Goal: Task Accomplishment & Management: Use online tool/utility

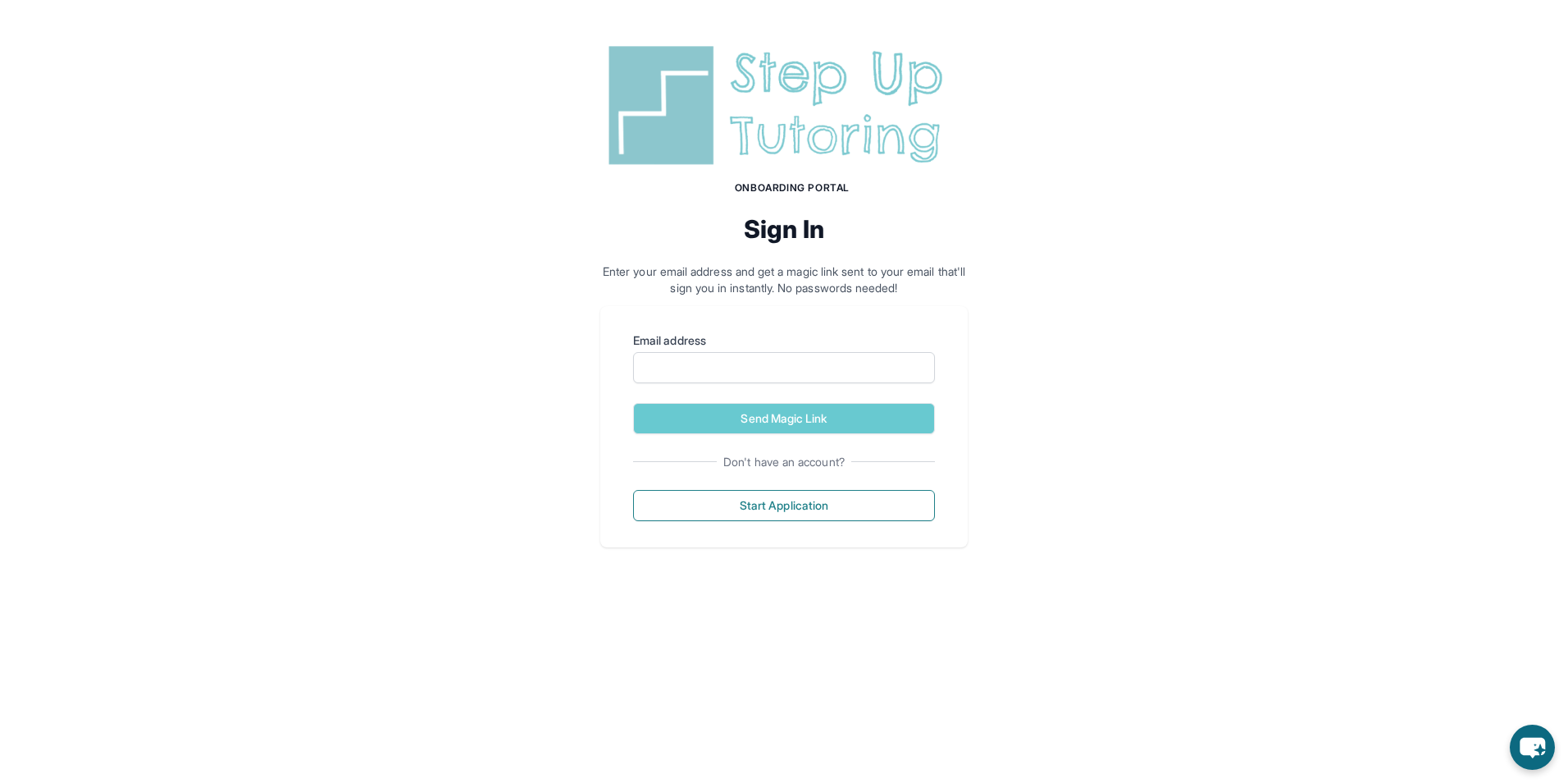
click at [747, 71] on img at bounding box center [784, 106] width 367 height 132
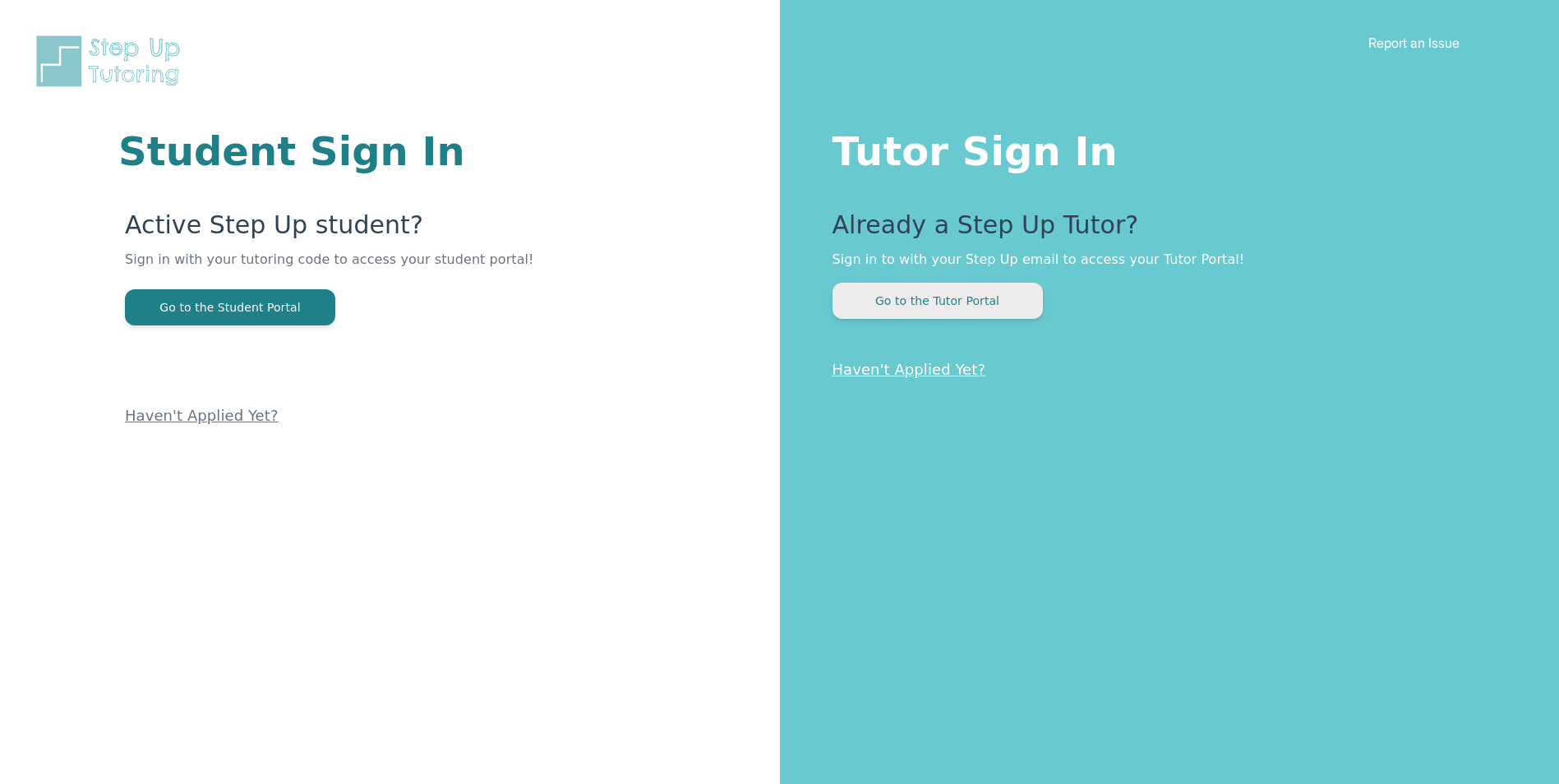
click at [962, 306] on button "Go to the Tutor Portal" at bounding box center [937, 300] width 211 height 36
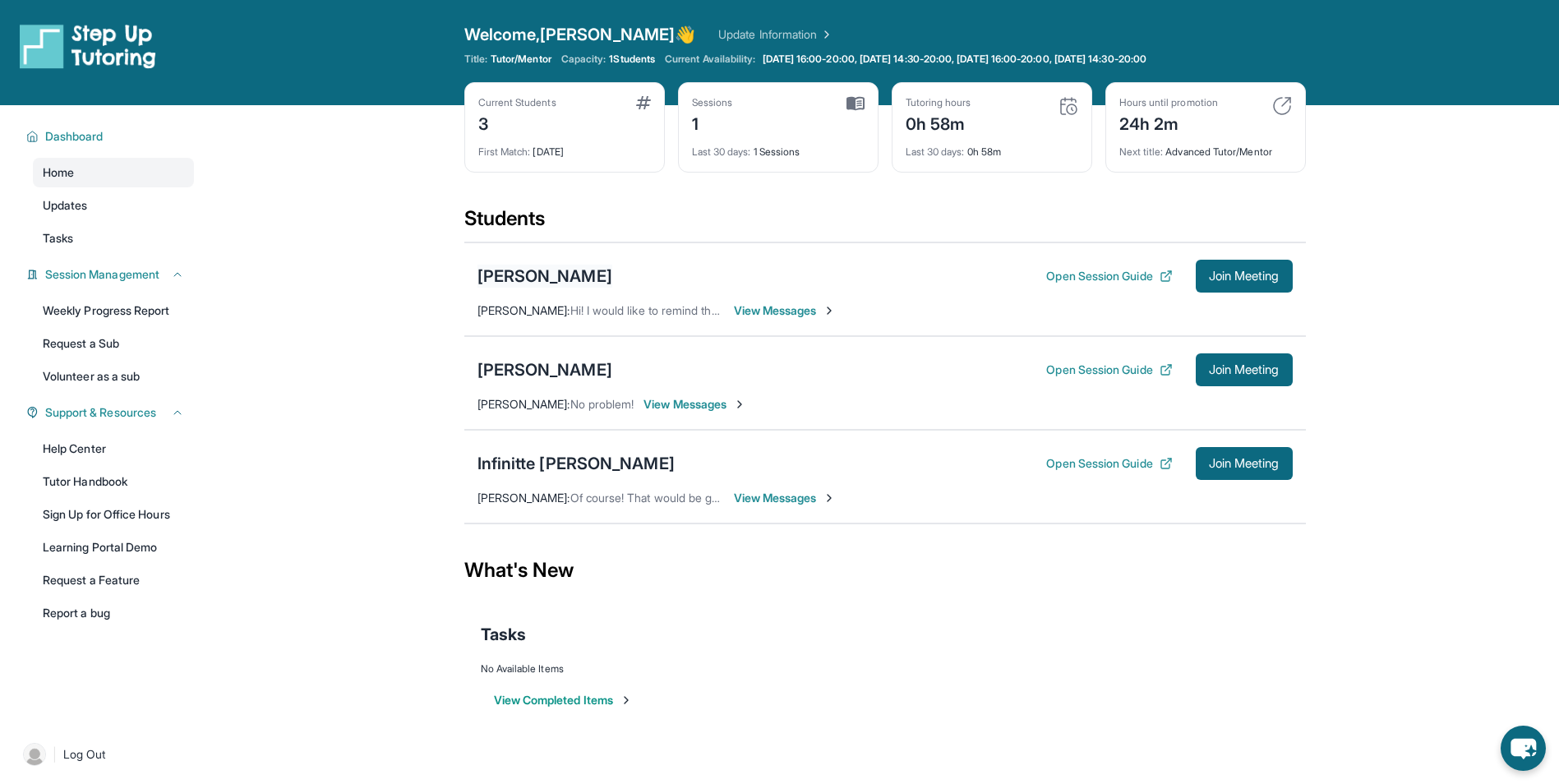
click at [588, 282] on div "[PERSON_NAME]" at bounding box center [544, 276] width 135 height 23
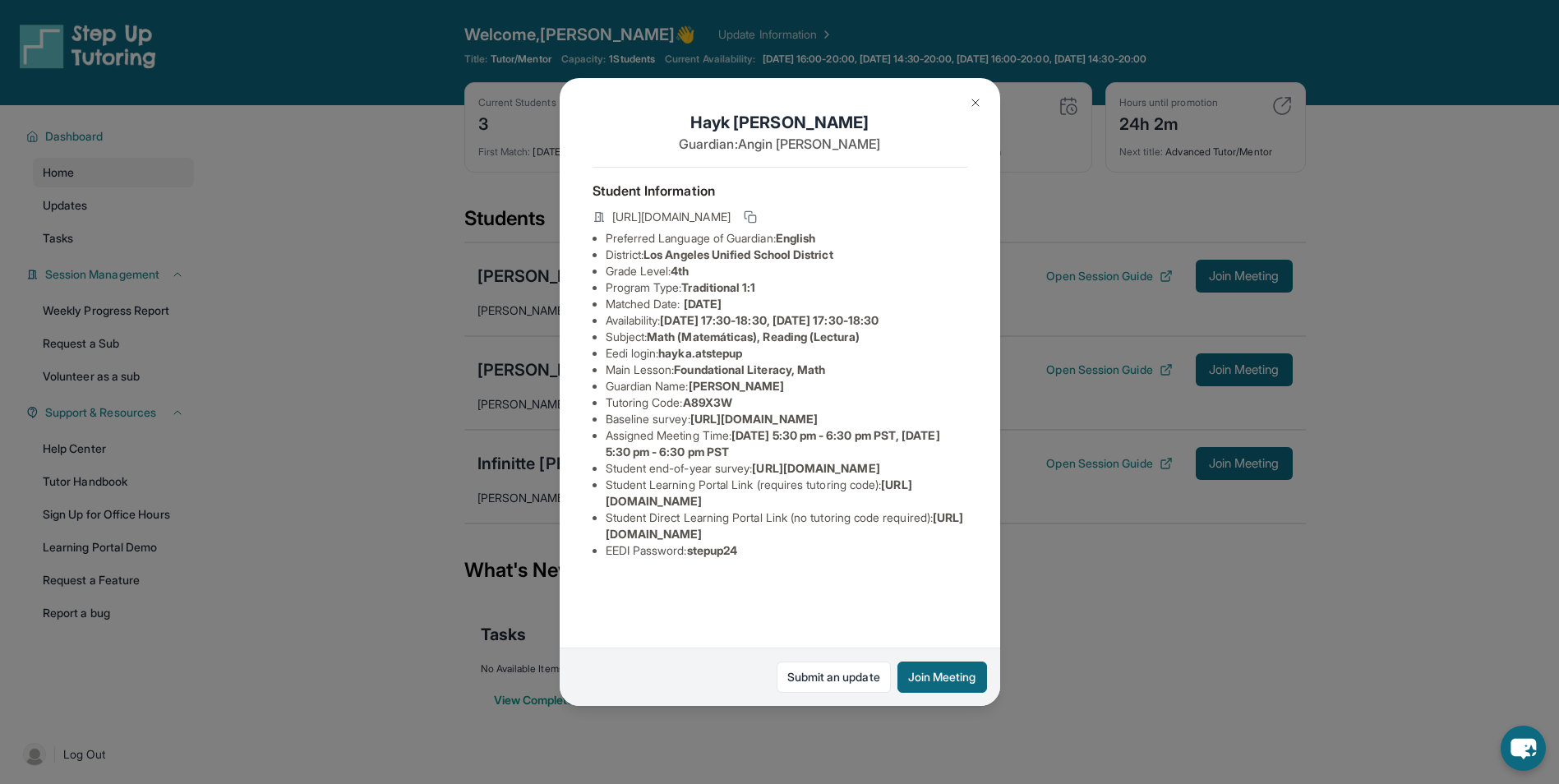
drag, startPoint x: 1063, startPoint y: 457, endPoint x: 1080, endPoint y: 437, distance: 26.2
click at [1063, 456] on div "[PERSON_NAME] Guardian: [PERSON_NAME] Student Information [URL][DOMAIN_NAME] Pr…" at bounding box center [780, 392] width 1559 height 784
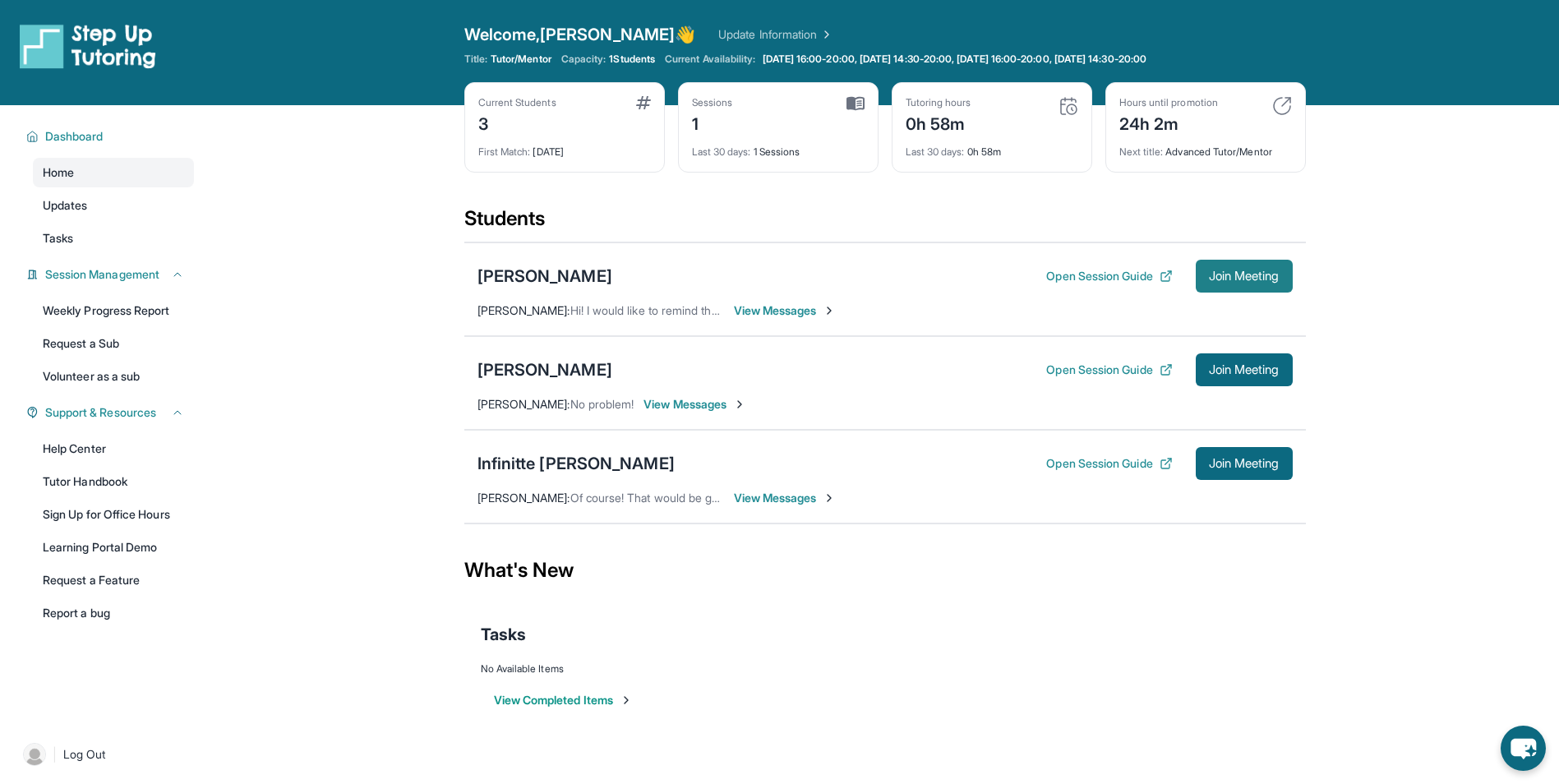
click at [1222, 274] on span "Join Meeting" at bounding box center [1244, 276] width 71 height 10
click at [1082, 282] on button "Open Session Guide" at bounding box center [1109, 276] width 126 height 17
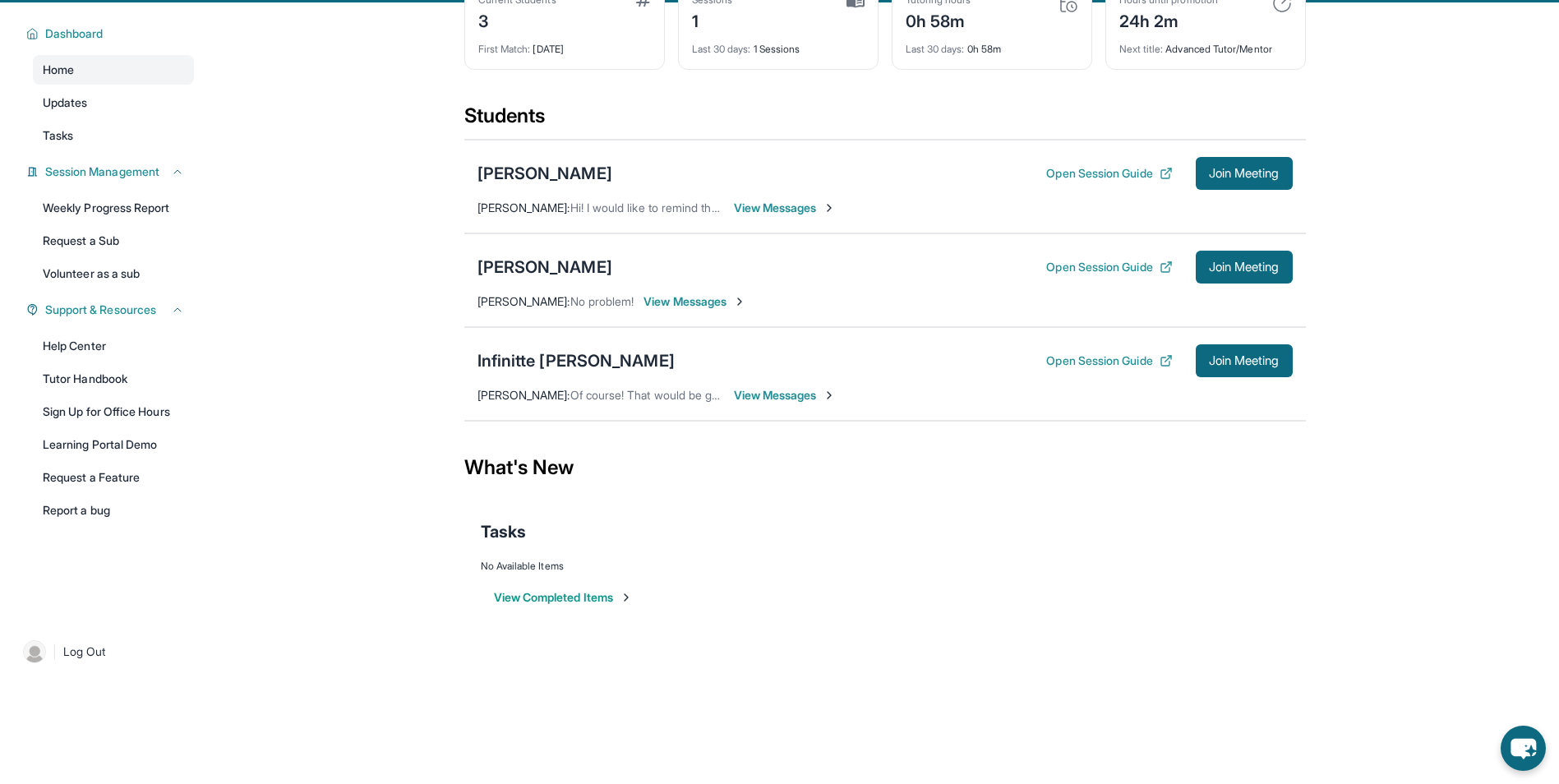
scroll to position [105, 0]
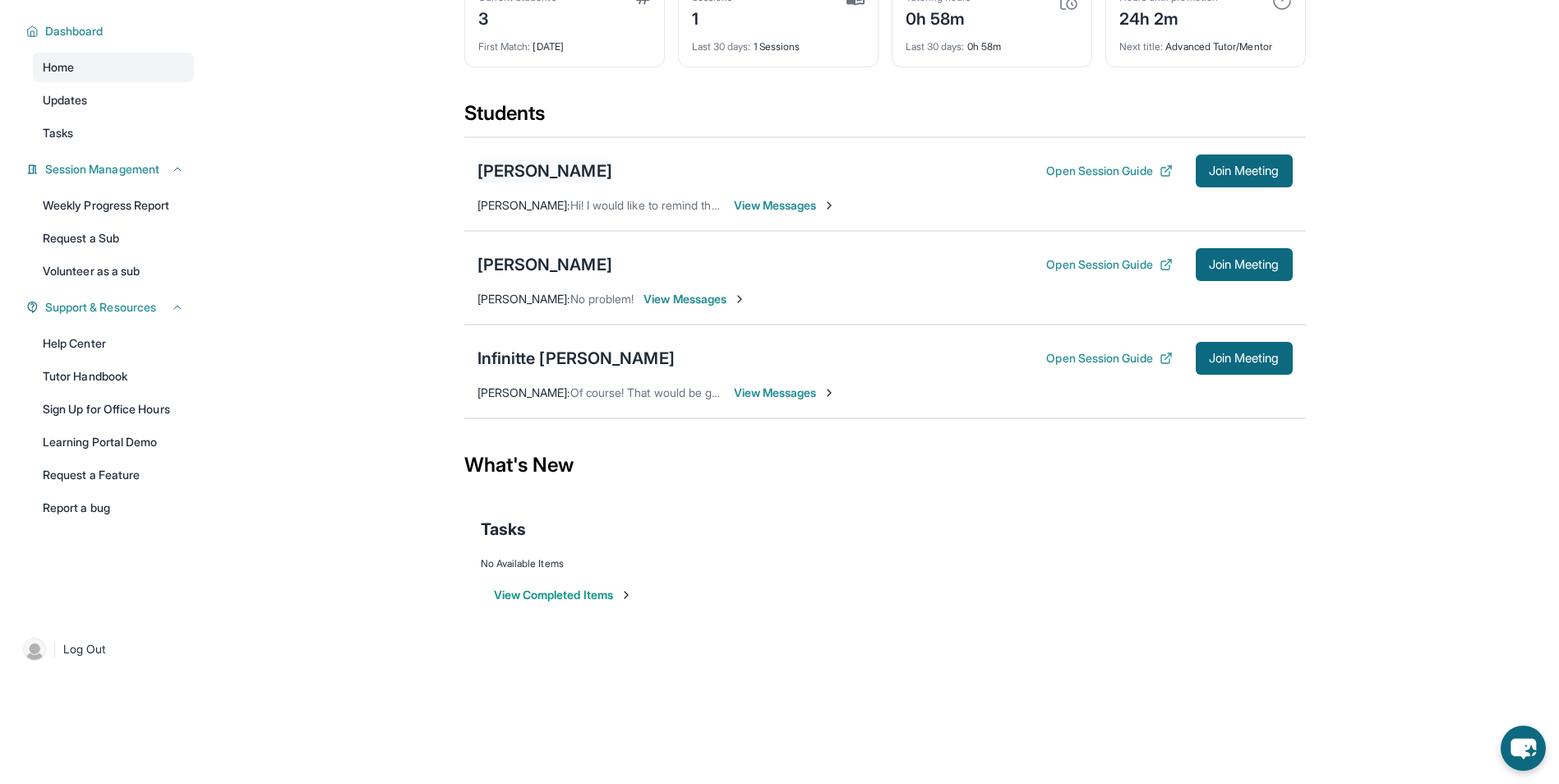
click at [510, 168] on div "Hayk Avetisyan" at bounding box center [544, 170] width 135 height 23
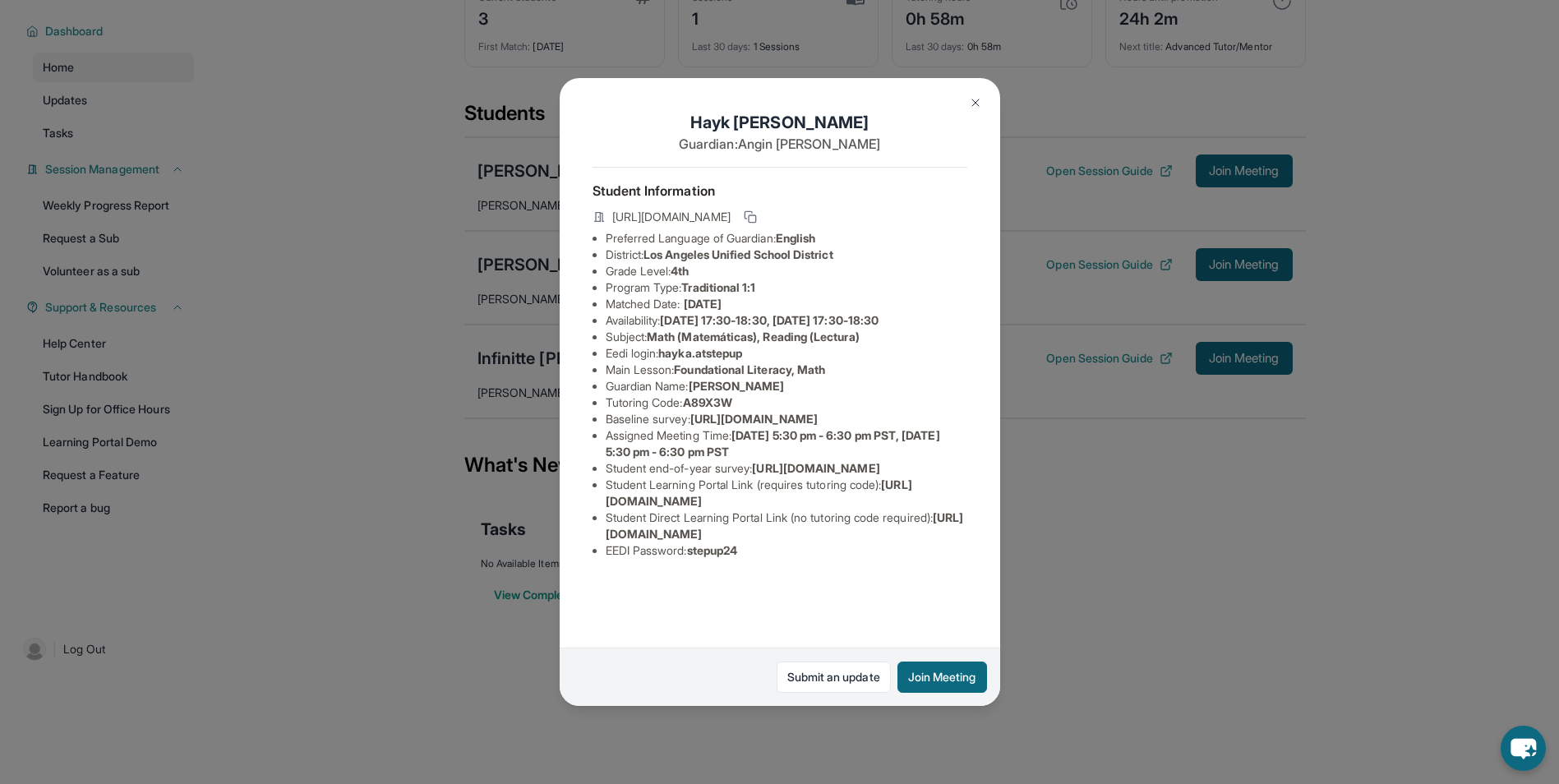
scroll to position [73, 0]
drag, startPoint x: 608, startPoint y: 555, endPoint x: 693, endPoint y: 550, distance: 85.1
click at [693, 507] on span "https://student-portal.stepuptutoring.org/student" at bounding box center [758, 492] width 306 height 30
drag, startPoint x: 693, startPoint y: 550, endPoint x: 678, endPoint y: 586, distance: 39.0
click at [678, 540] on span "https://student-portal.stepuptutoring.org/student/A89X3W" at bounding box center [785, 525] width 358 height 30
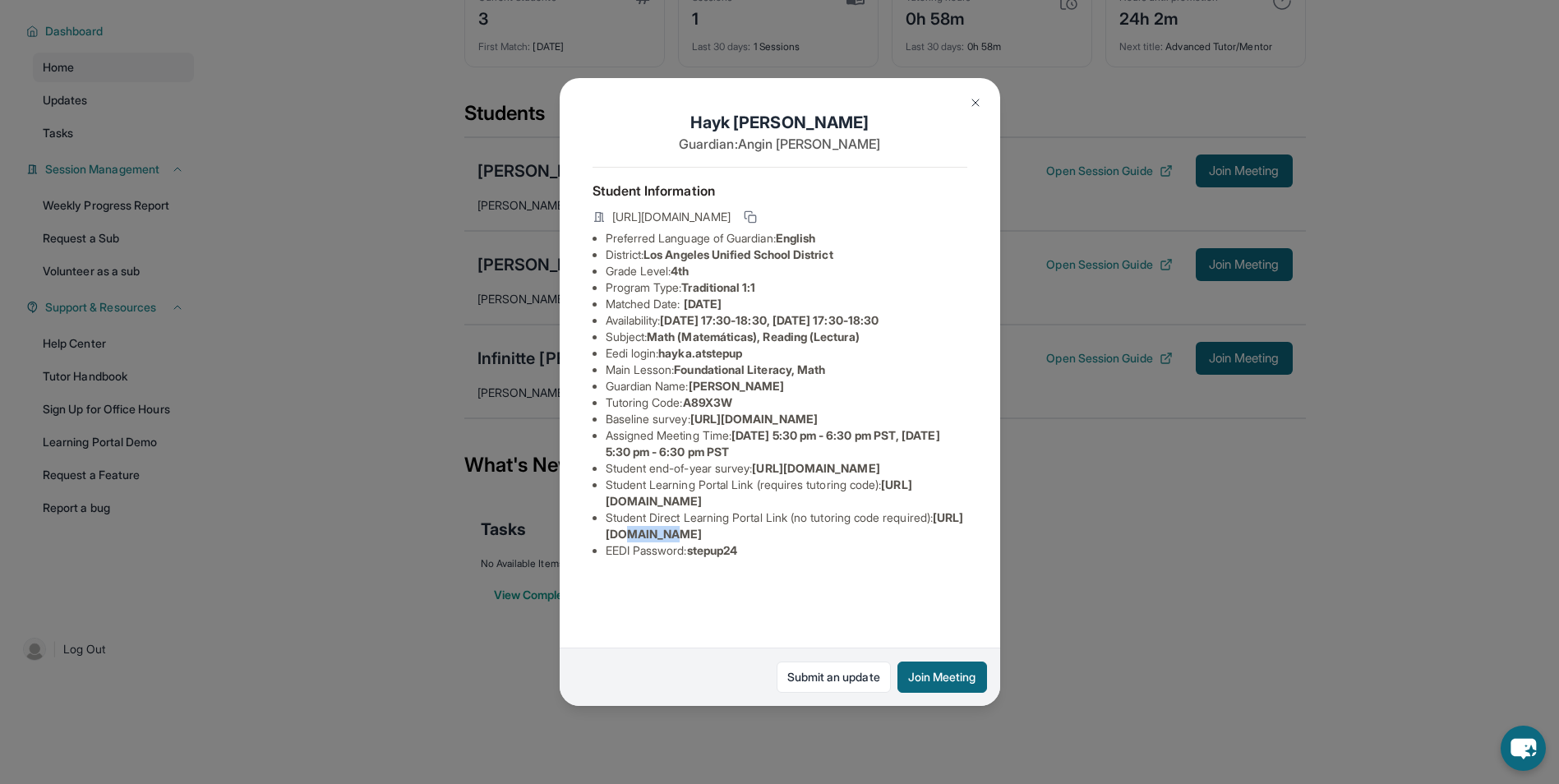
click at [678, 540] on span "https://student-portal.stepuptutoring.org/student/A89X3W" at bounding box center [785, 525] width 358 height 30
drag, startPoint x: 678, startPoint y: 586, endPoint x: 664, endPoint y: 591, distance: 14.9
click at [665, 540] on span "https://student-portal.stepuptutoring.org/student/A89X3W" at bounding box center [785, 525] width 358 height 30
click at [627, 540] on span "https://student-portal.stepuptutoring.org/student/A89X3W" at bounding box center [785, 525] width 358 height 30
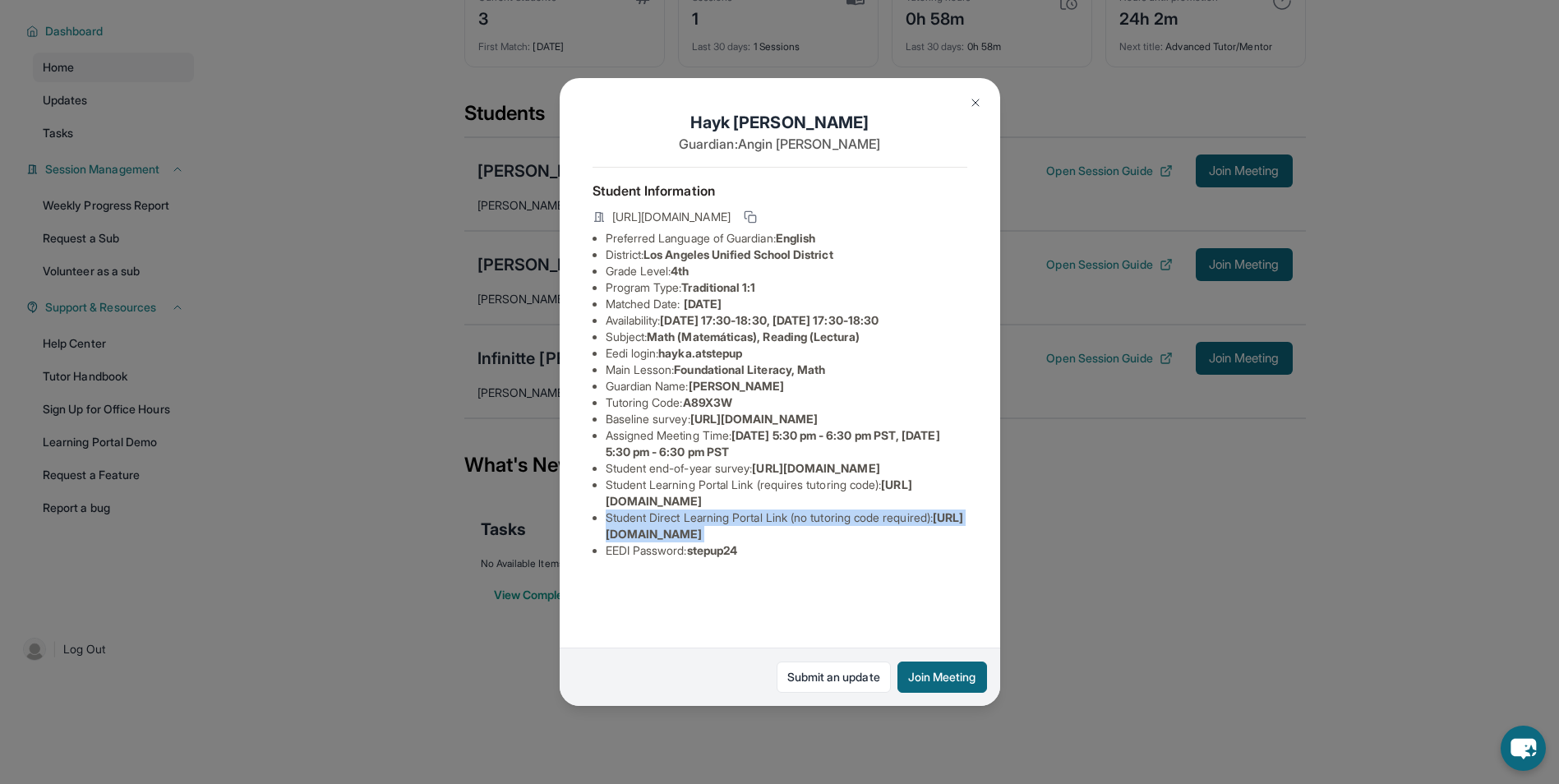
click at [594, 559] on ul "Preferred Language of Guardian: English District: Los Angeles Unified School Di…" at bounding box center [780, 394] width 375 height 329
click at [835, 572] on div "Student Information https://student-portal.stepuptutoring.org/student/A89X3W Pr…" at bounding box center [780, 369] width 375 height 405
drag, startPoint x: 949, startPoint y: 586, endPoint x: 607, endPoint y: 585, distance: 342.0
click at [607, 542] on li "Student Direct Learning Portal Link (no tutoring code required) : https://stude…" at bounding box center [786, 526] width 361 height 33
copy span "https://student-portal.stepuptutoring.org/student/A89X3W"
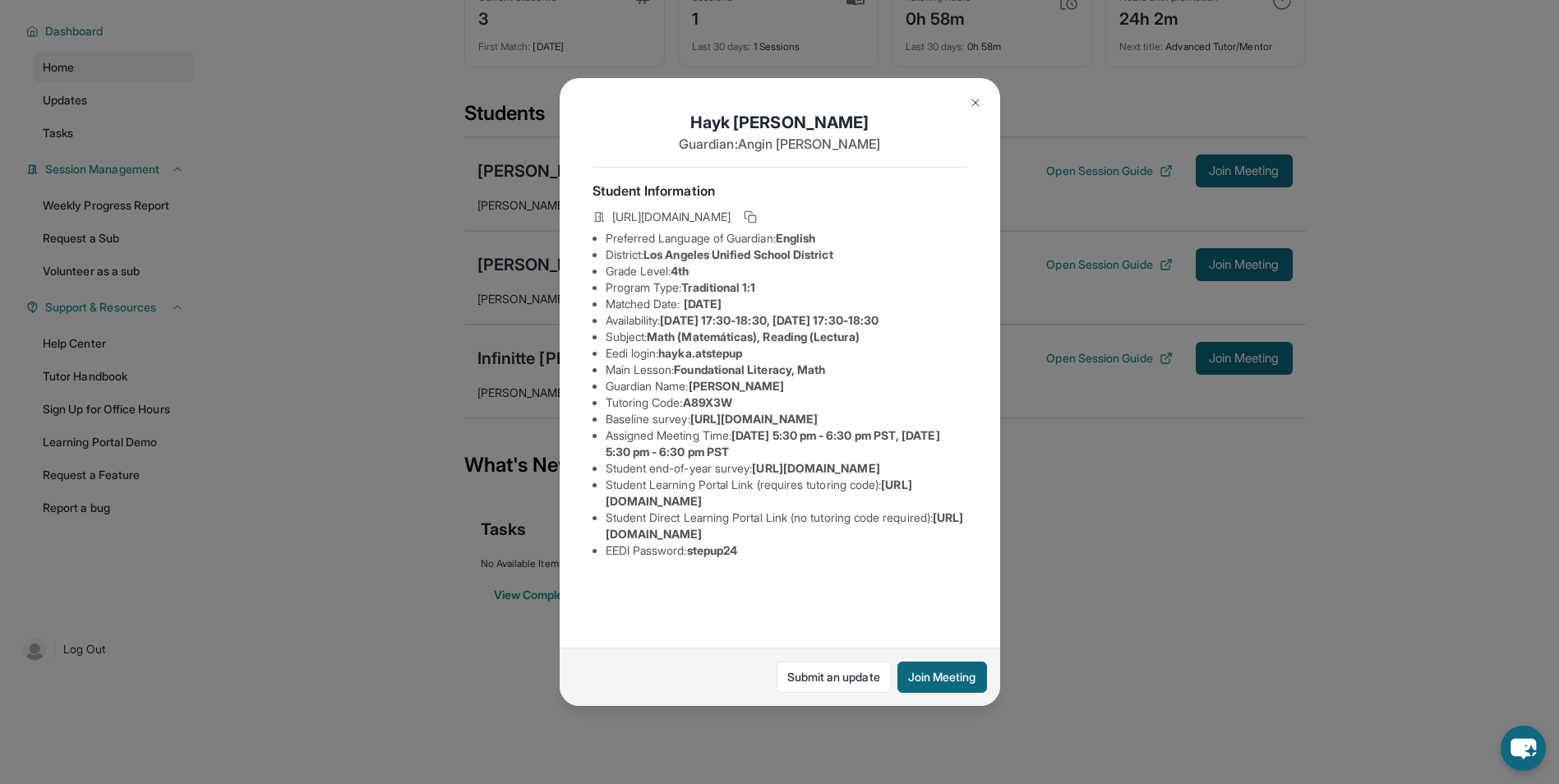
click at [1130, 339] on div "Hayk Avetisyan Guardian: Angin Harutyunyan Student Information https://student-…" at bounding box center [780, 392] width 1559 height 784
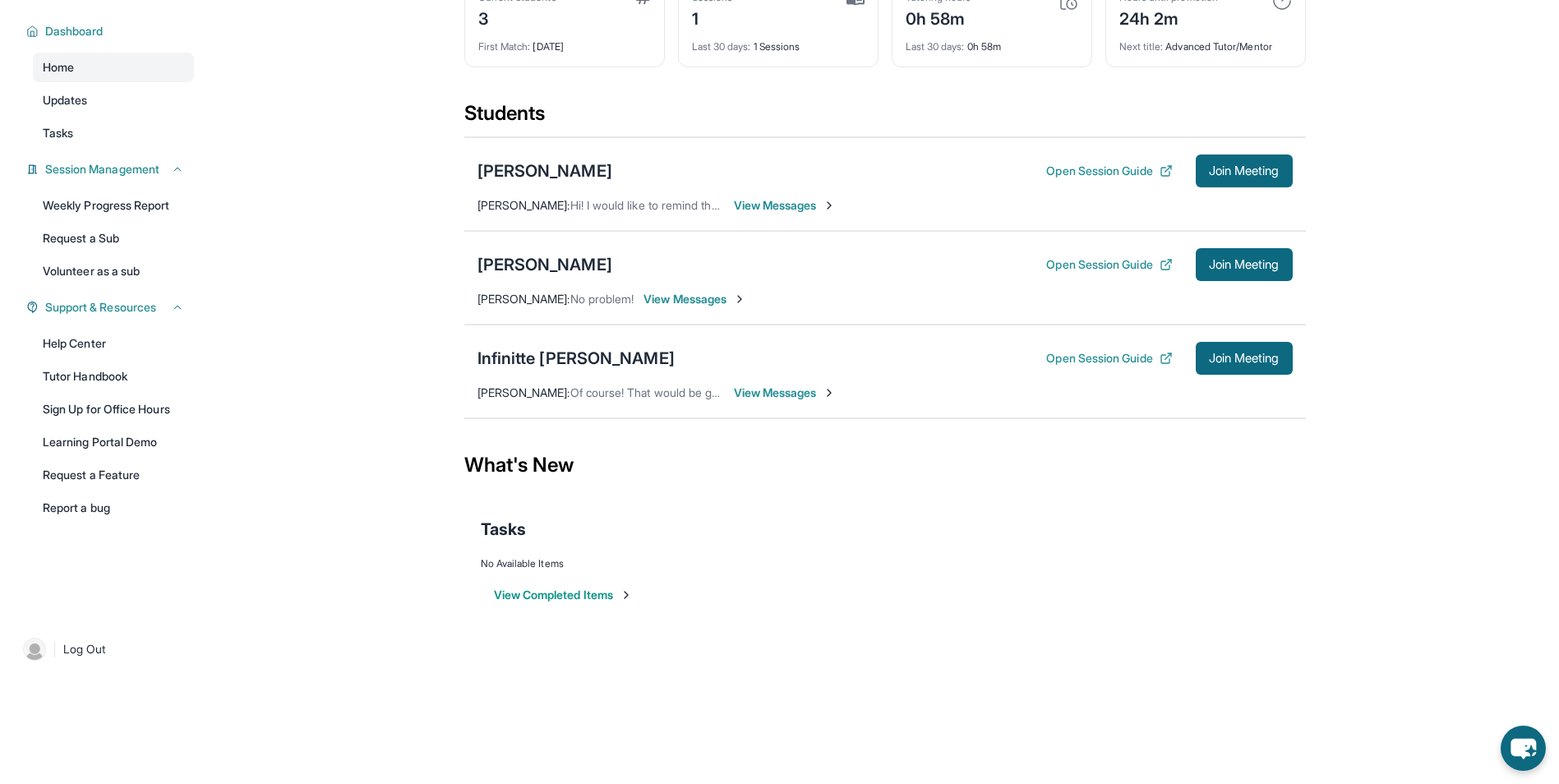
click at [795, 207] on span "View Messages" at bounding box center [785, 206] width 103 height 17
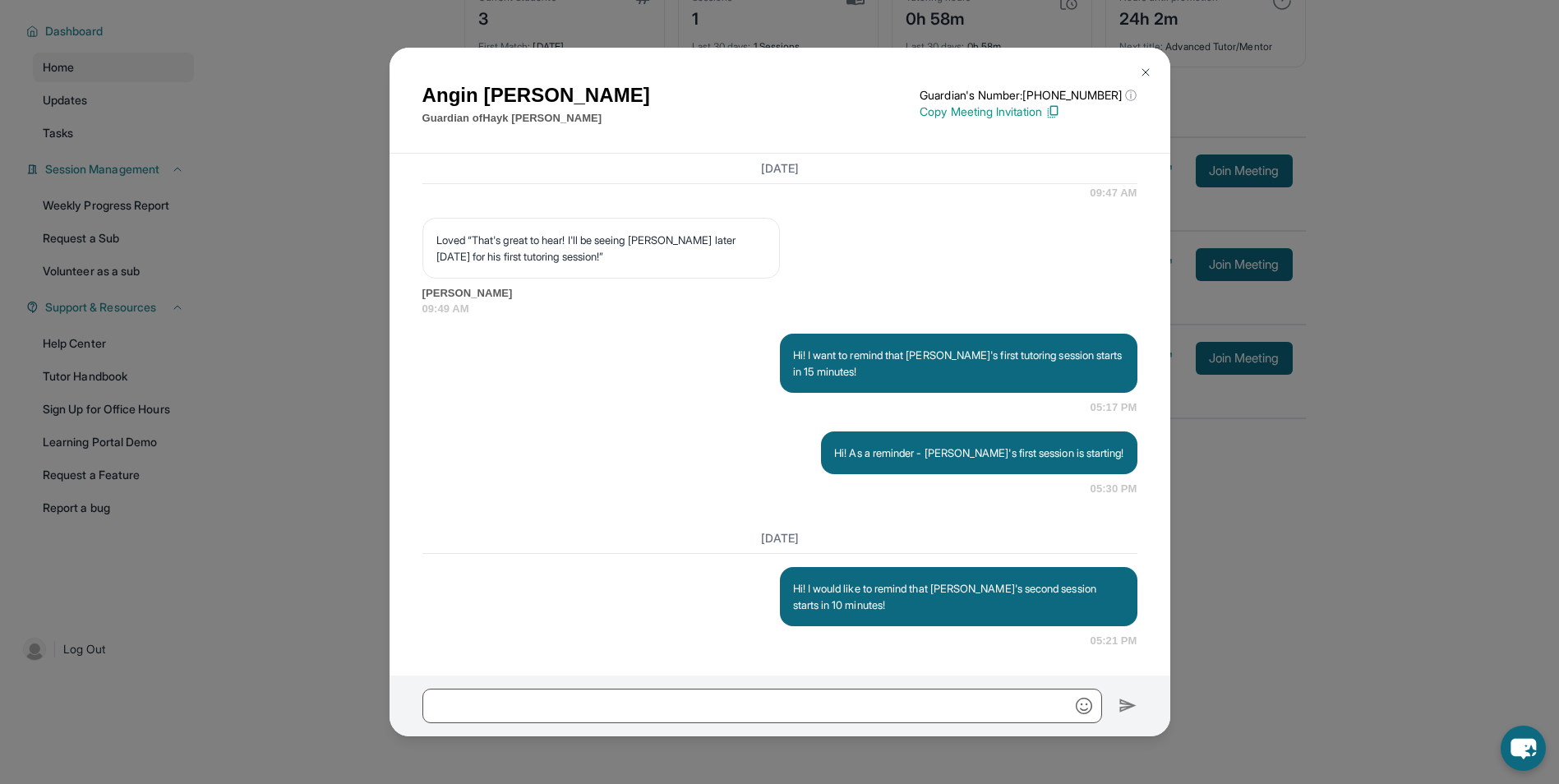
scroll to position [1578, 0]
click at [1144, 74] on img at bounding box center [1145, 73] width 13 height 13
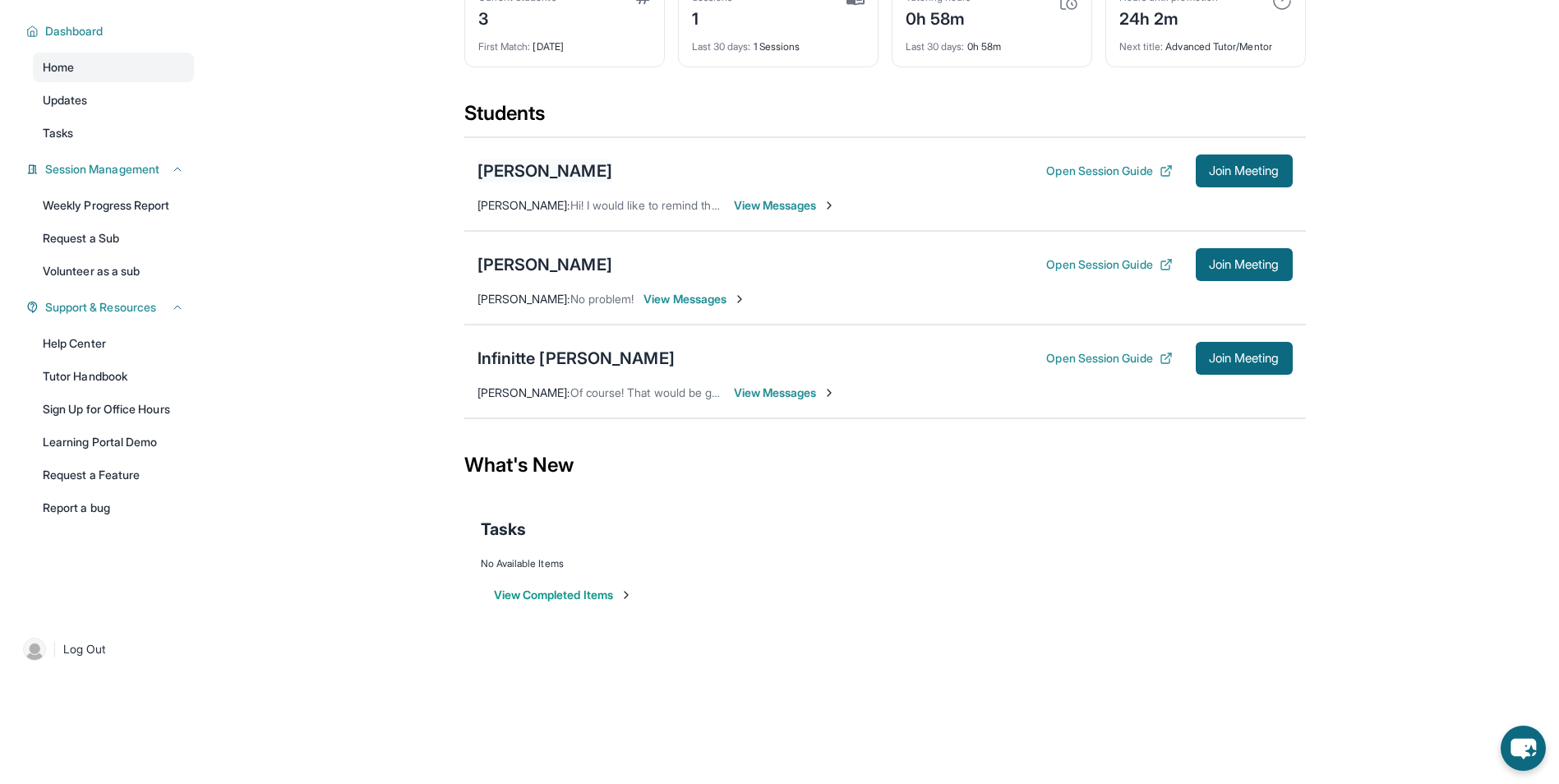
click at [553, 160] on div "Hayk Avetisyan" at bounding box center [544, 170] width 135 height 23
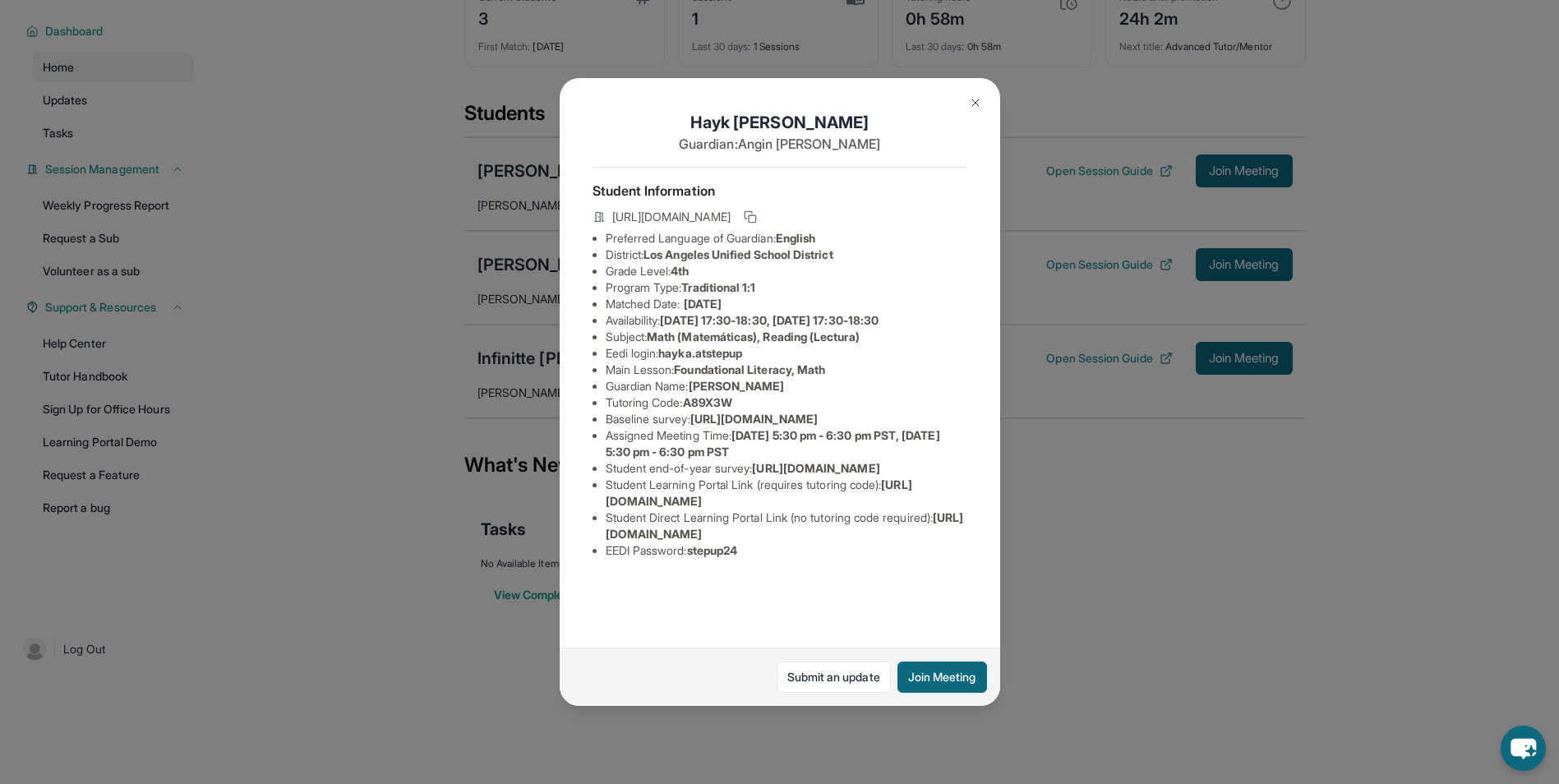
drag, startPoint x: 735, startPoint y: 497, endPoint x: 803, endPoint y: 511, distance: 69.4
click at [803, 460] on li "Assigned Meeting Time : Monday 5:30 pm - 6:30 pm PST, Tuesday 5:30 pm - 6:30 pm…" at bounding box center [786, 444] width 361 height 33
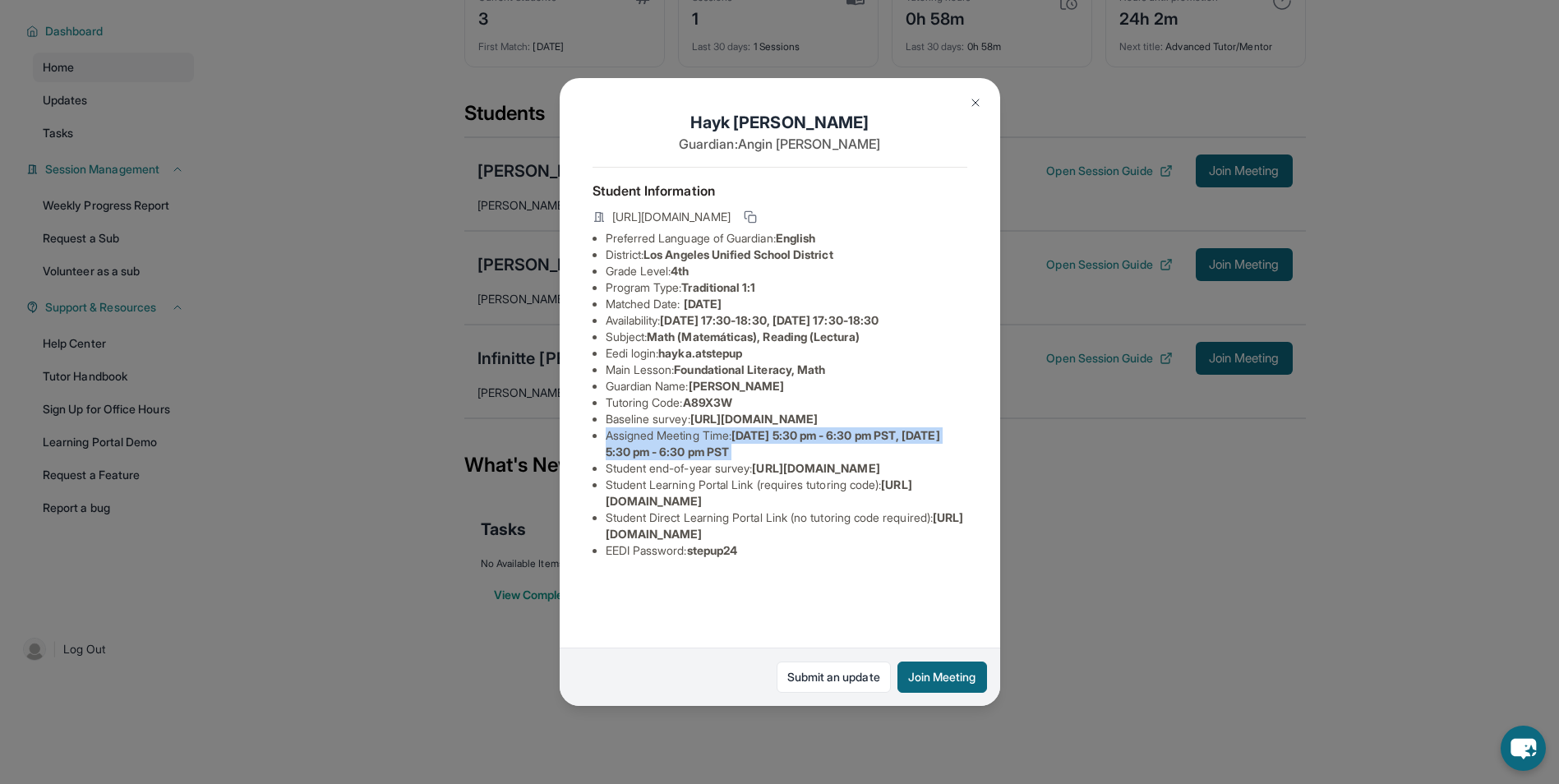
click at [803, 460] on li "Assigned Meeting Time : Monday 5:30 pm - 6:30 pm PST, Tuesday 5:30 pm - 6:30 pm…" at bounding box center [786, 444] width 361 height 33
click at [1330, 499] on div "Hayk Avetisyan Guardian: Angin Harutyunyan Student Information https://student-…" at bounding box center [780, 392] width 1559 height 784
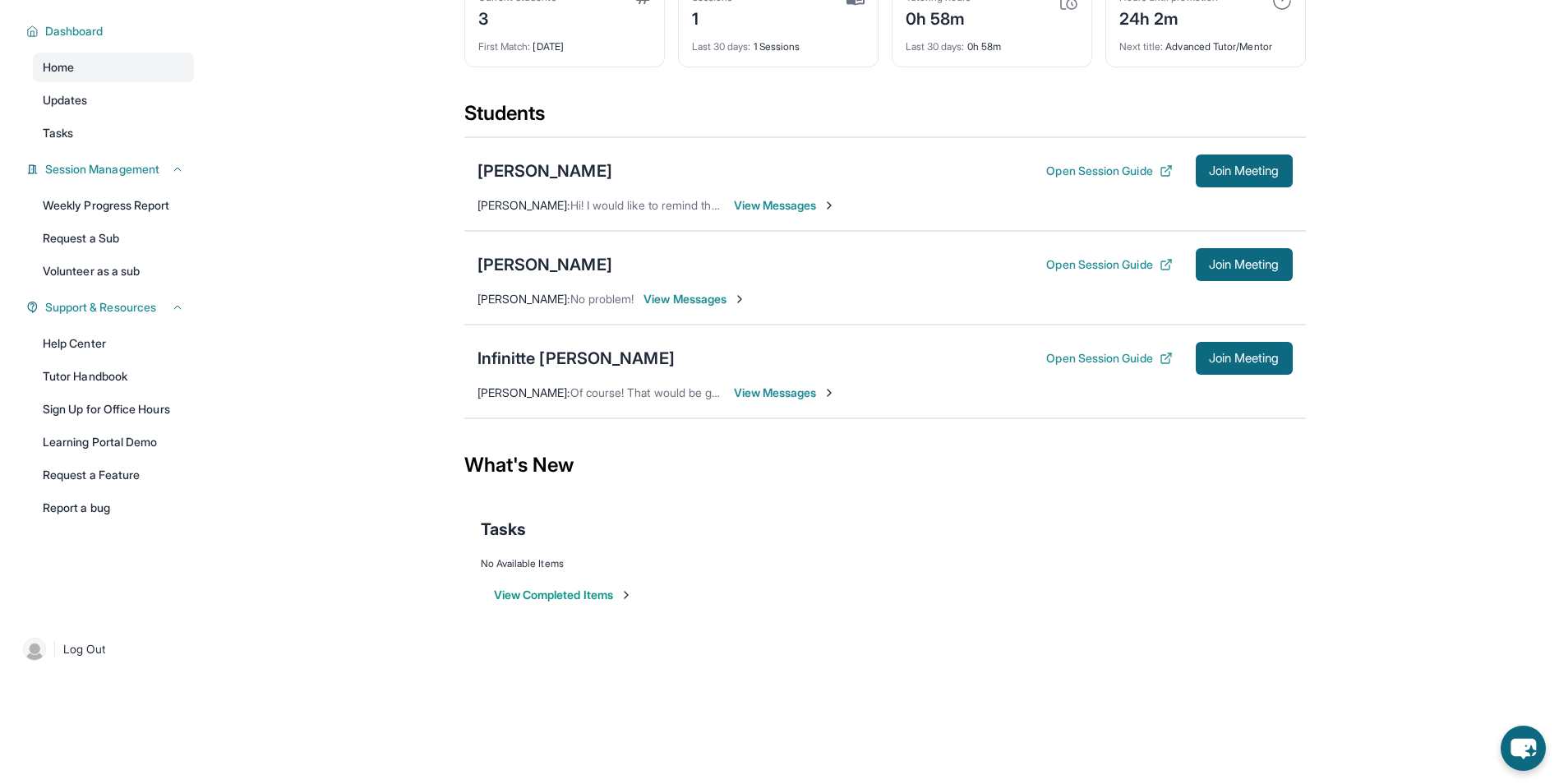
drag, startPoint x: 543, startPoint y: 294, endPoint x: 543, endPoint y: 283, distance: 11.0
click at [543, 293] on span "Debbie Tran :" at bounding box center [523, 298] width 93 height 14
click at [543, 280] on div "Abigail Lee Open Session Guide Join Meeting Debbie Tran : No problem! View Mess…" at bounding box center [884, 278] width 841 height 94
drag, startPoint x: 543, startPoint y: 280, endPoint x: 545, endPoint y: 256, distance: 24.1
click at [545, 256] on div "Abigail Lee" at bounding box center [544, 264] width 135 height 23
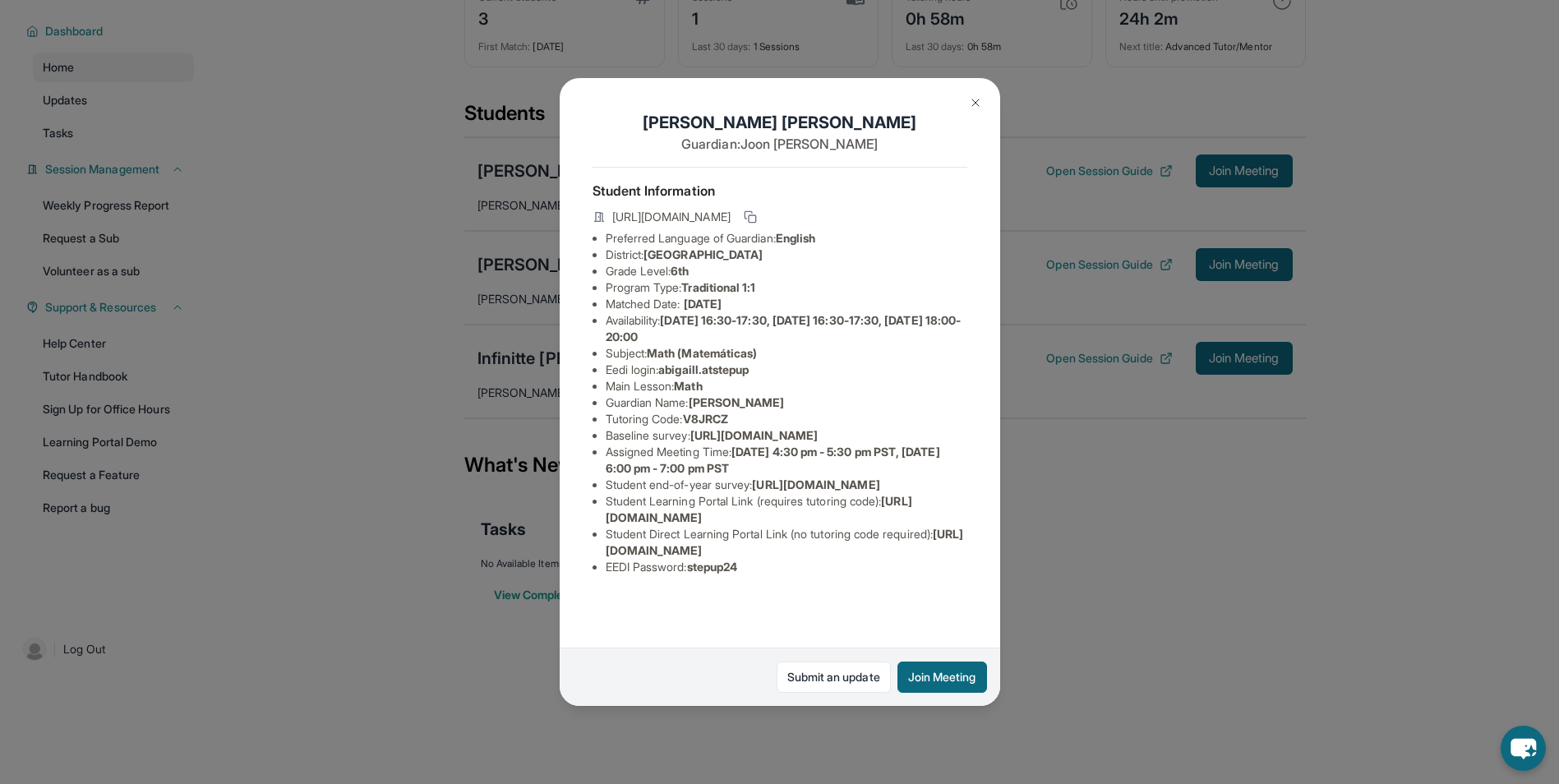
click at [1157, 432] on div "Abigail Lee Guardian: Joon Lee Student Information https://student-portal.stepu…" at bounding box center [780, 392] width 1559 height 784
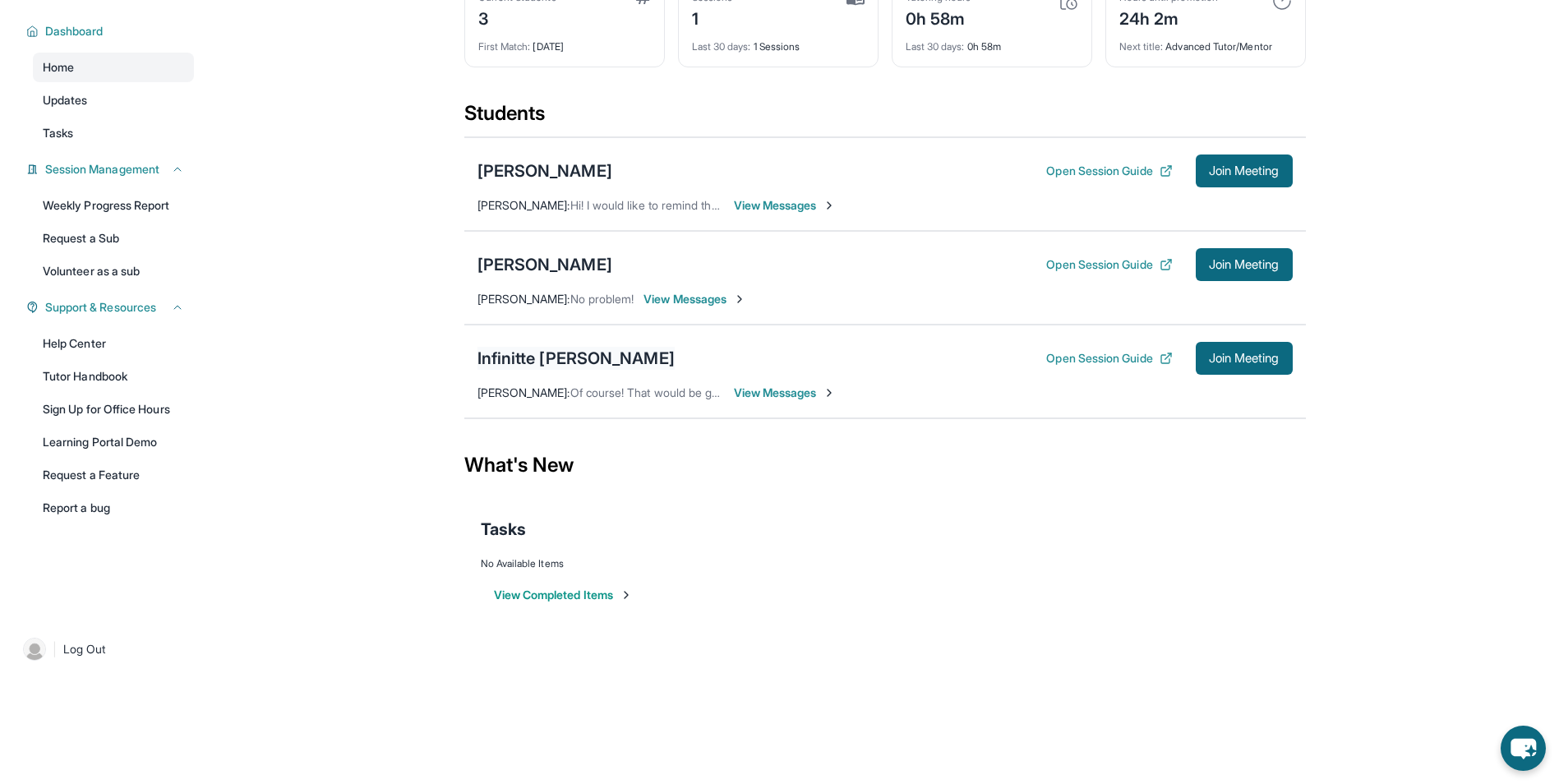
click at [482, 348] on div "Infinitte Jackson" at bounding box center [575, 358] width 198 height 23
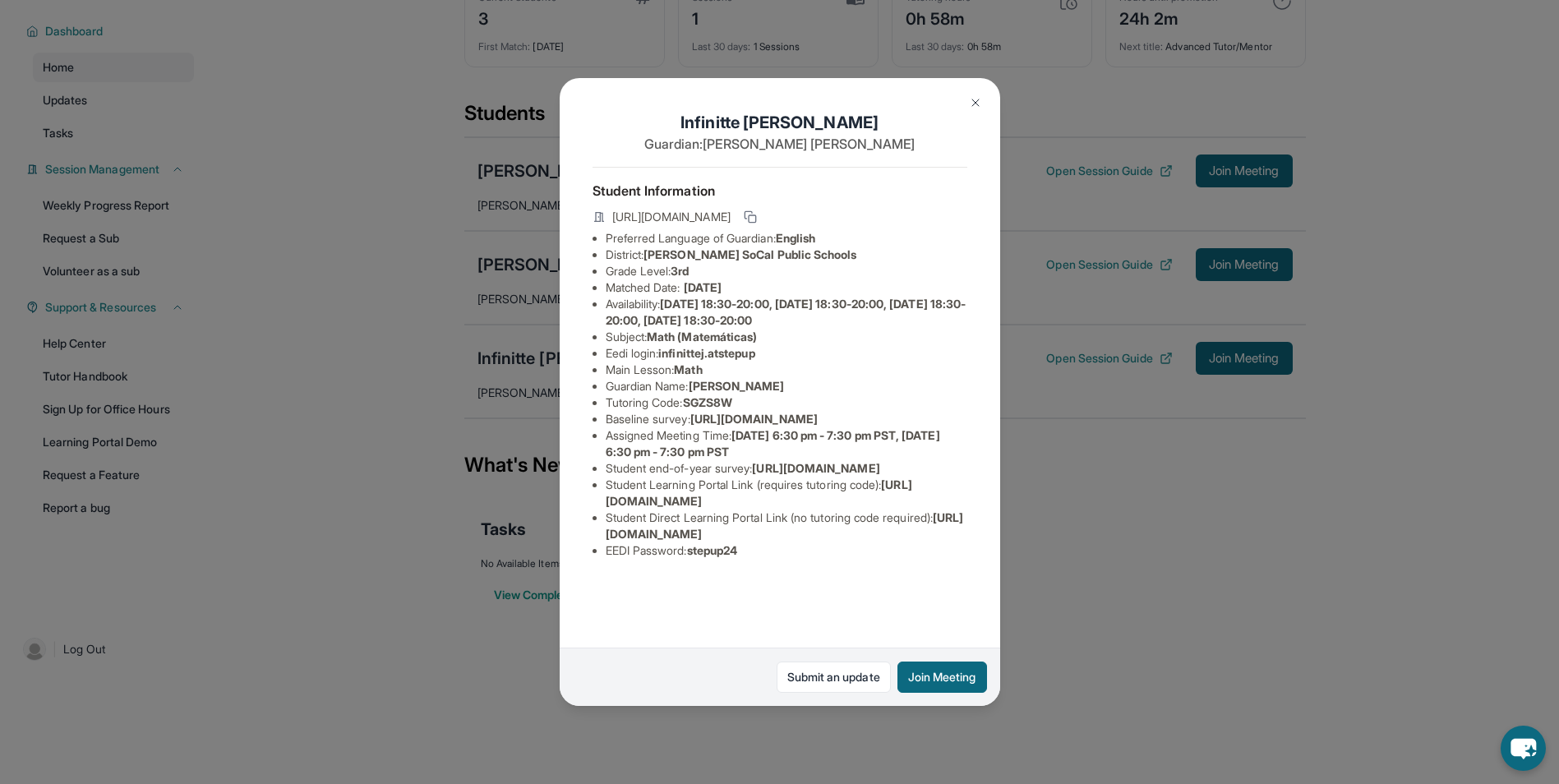
scroll to position [73, 0]
drag, startPoint x: 664, startPoint y: 296, endPoint x: 780, endPoint y: 295, distance: 116.0
click at [780, 345] on li "Eedi login : infinittej.atstepup" at bounding box center [786, 353] width 361 height 17
drag, startPoint x: 780, startPoint y: 295, endPoint x: 749, endPoint y: 293, distance: 31.1
click at [749, 346] on span "infinittej.atstepup" at bounding box center [706, 352] width 97 height 14
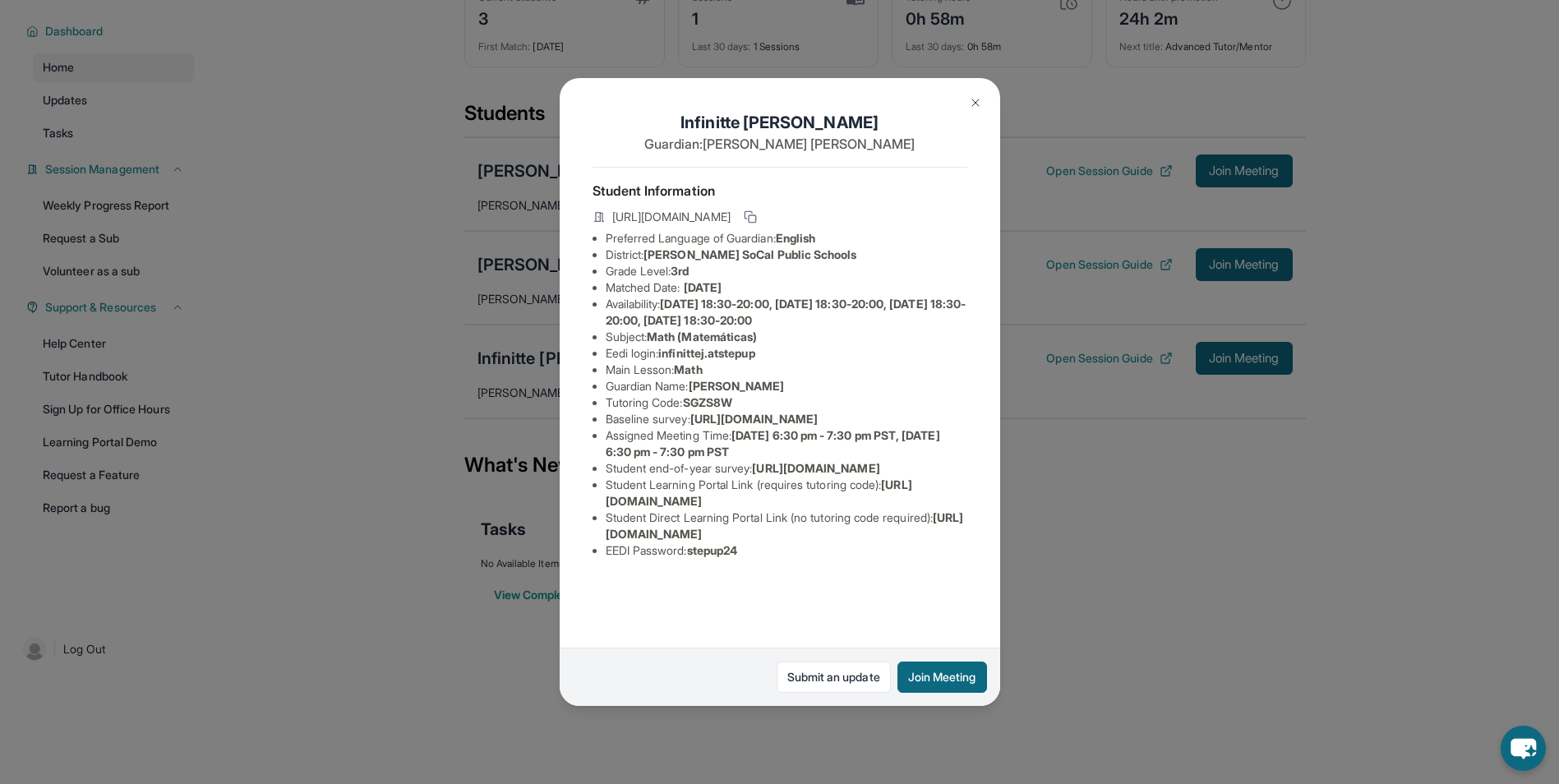
click at [1230, 473] on div "Infinitte Jackson Guardian: Sherry Ashley Student Information https://student-p…" at bounding box center [780, 392] width 1559 height 784
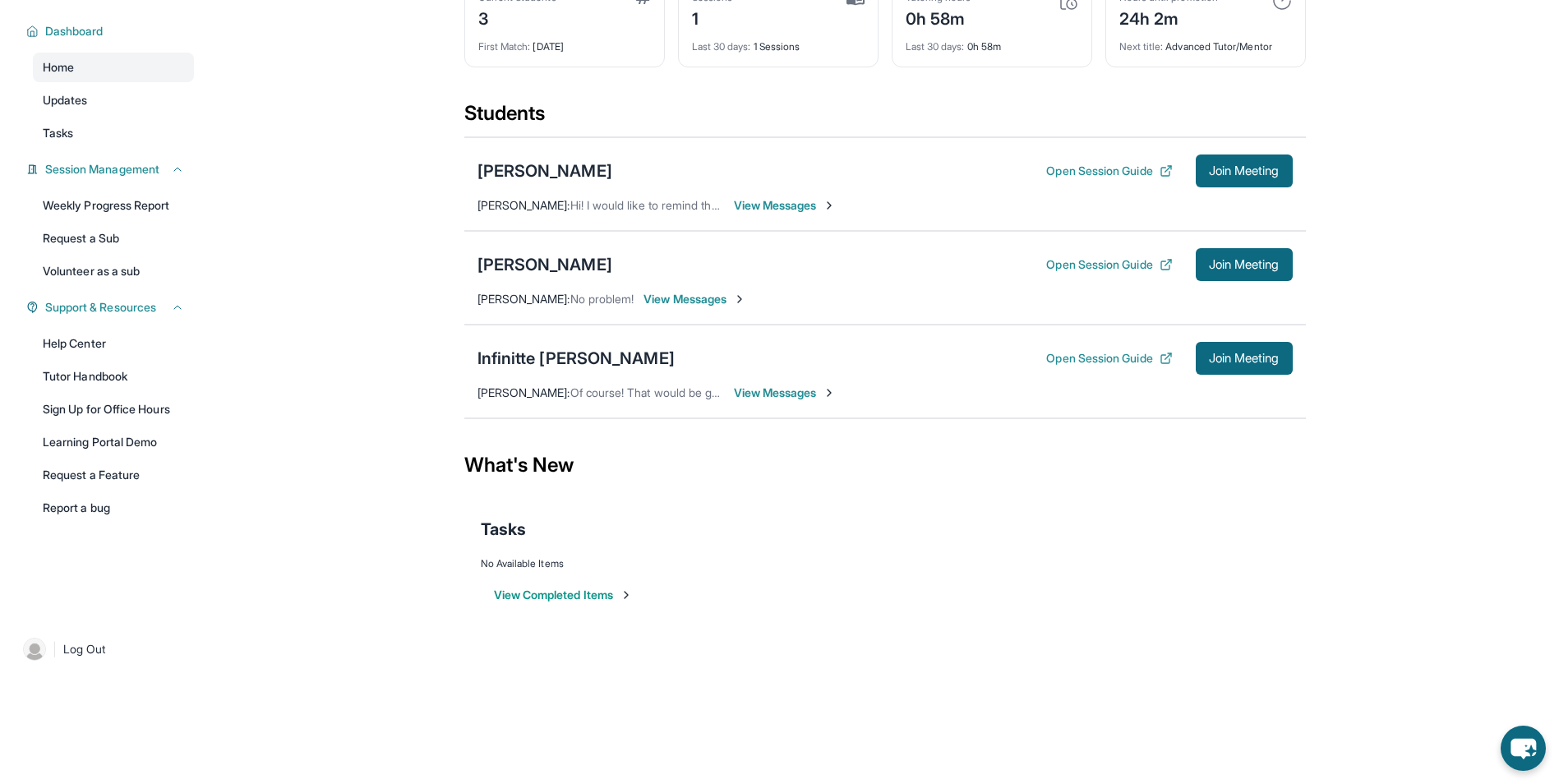
click at [765, 394] on span "View Messages" at bounding box center [785, 392] width 103 height 17
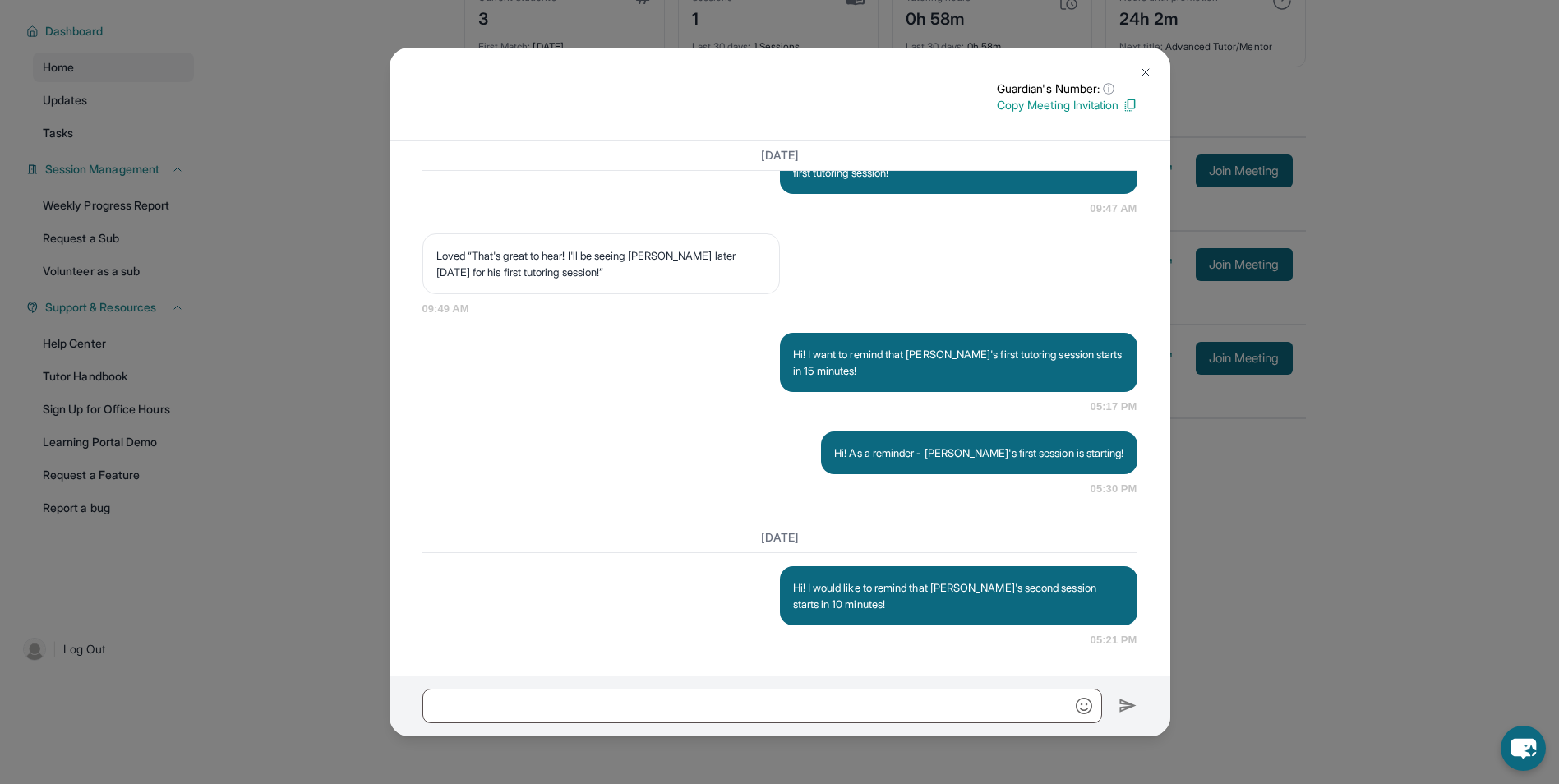
scroll to position [1534, 0]
click at [1204, 355] on div "Guardian's Number: ⓘ This isn't the guardian's real number — it's a private for…" at bounding box center [780, 392] width 1559 height 784
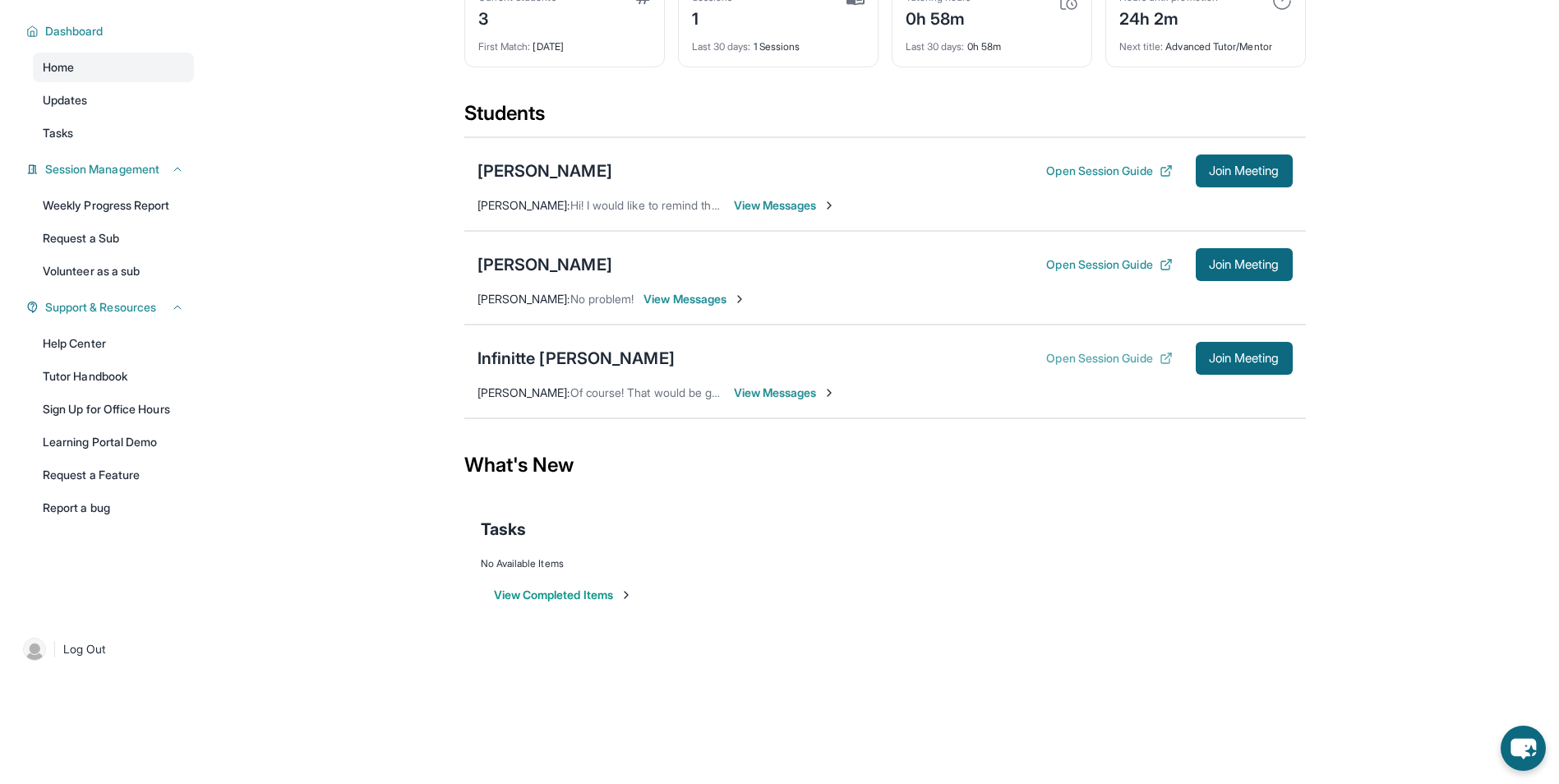
click at [1079, 362] on button "Open Session Guide" at bounding box center [1109, 358] width 126 height 17
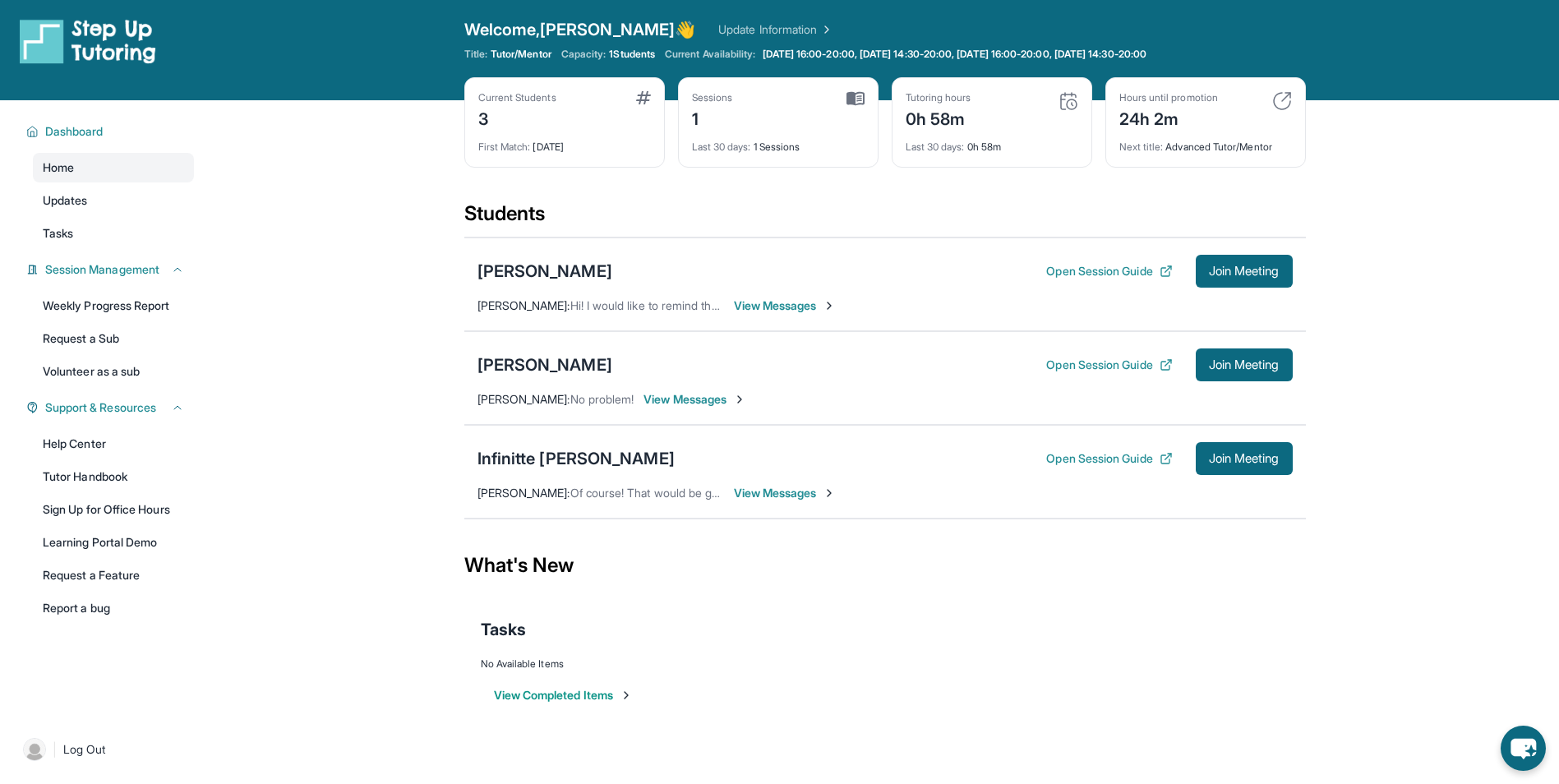
scroll to position [0, 0]
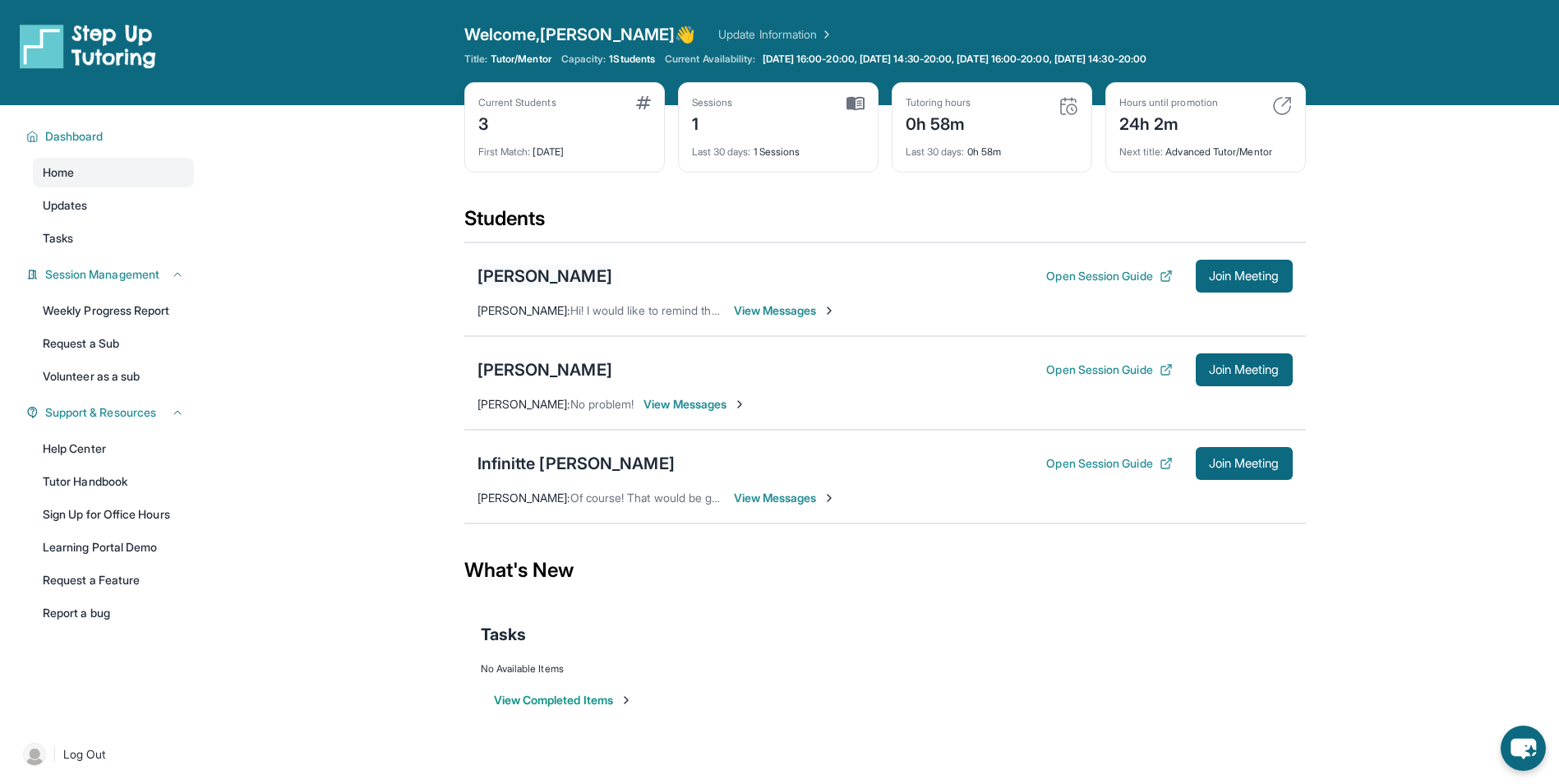
click at [576, 271] on div "Hayk Avetisyan" at bounding box center [544, 276] width 135 height 23
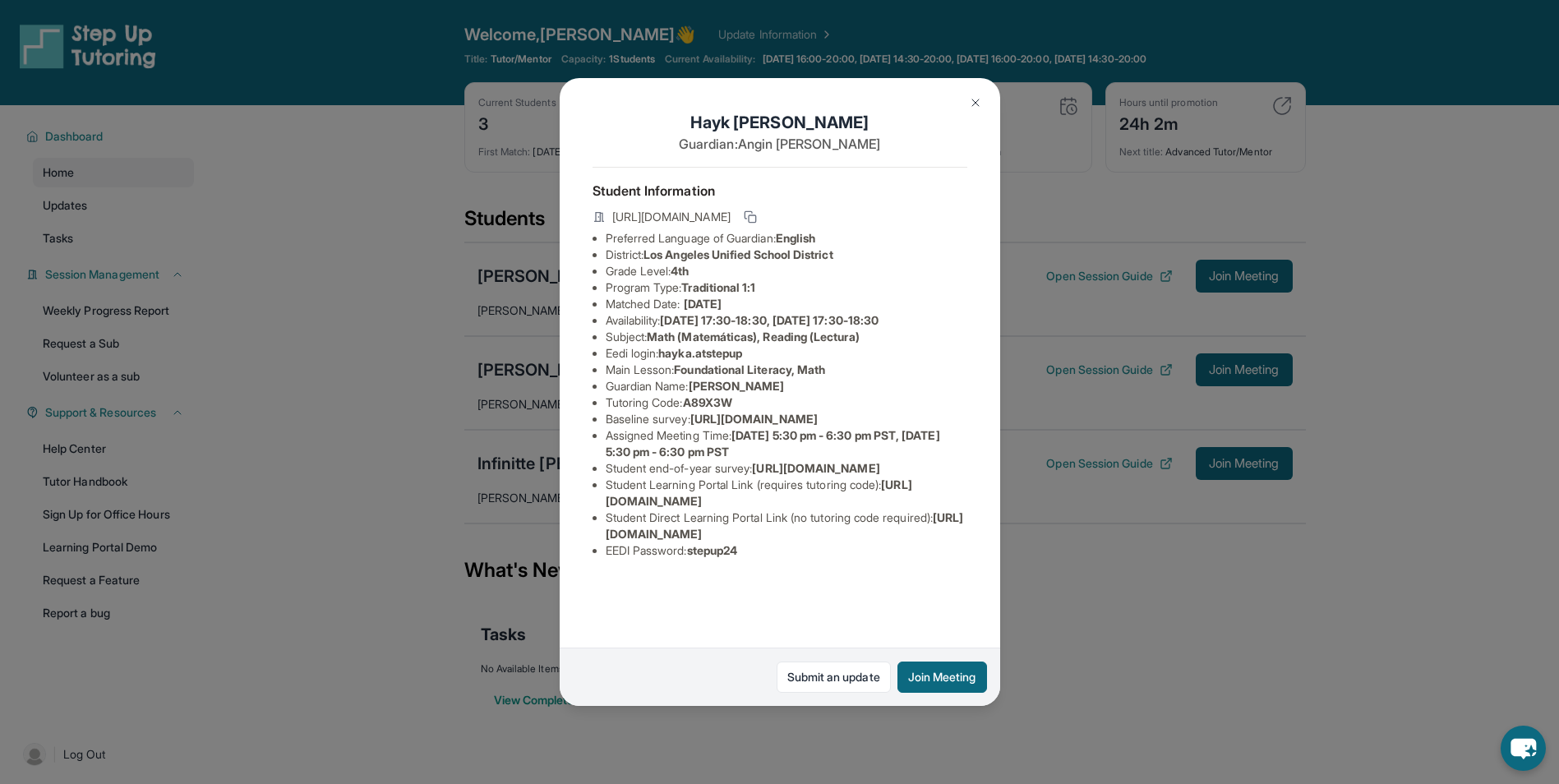
click at [973, 89] on button at bounding box center [975, 103] width 33 height 33
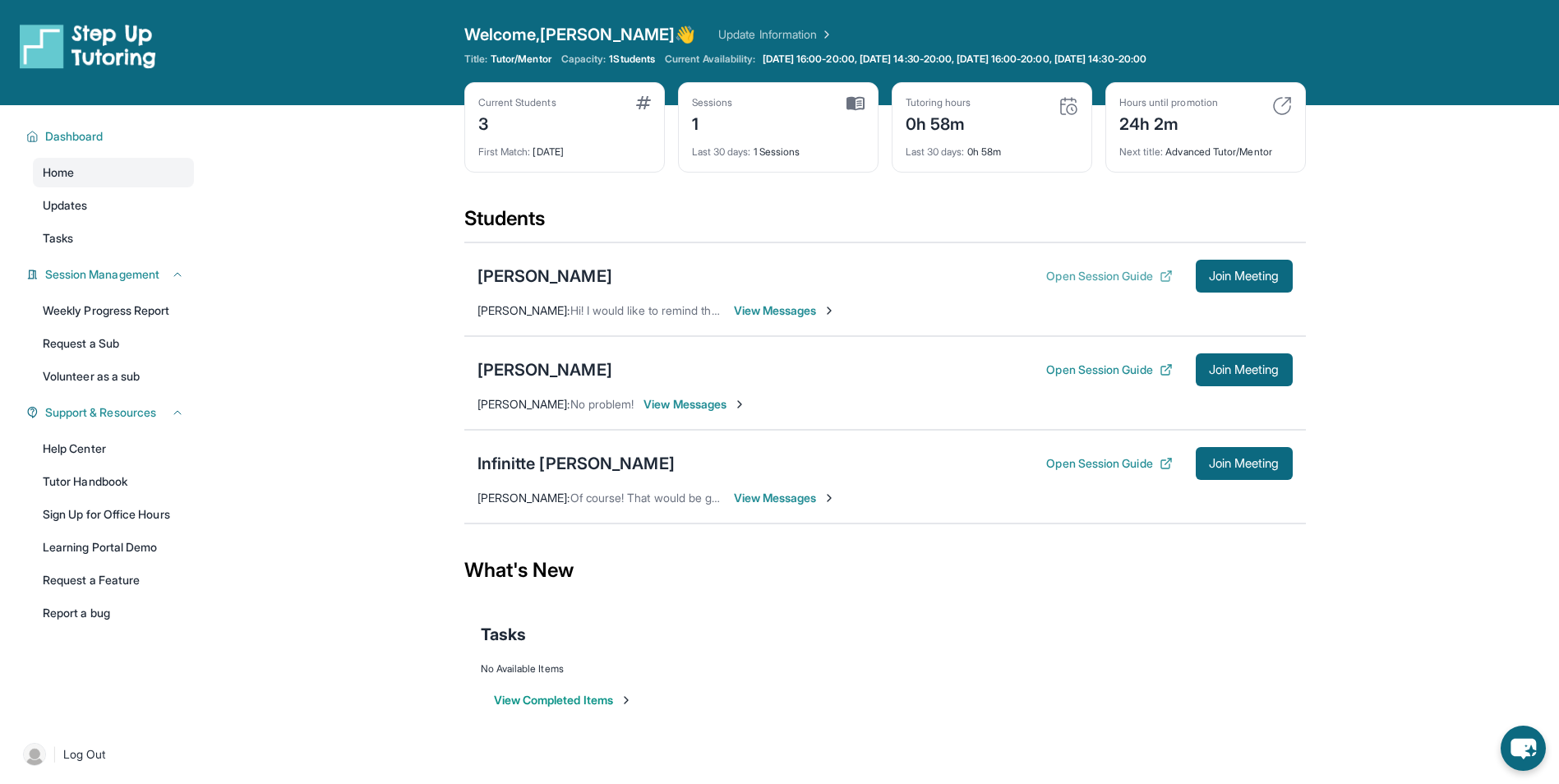
click at [1083, 280] on button "Open Session Guide" at bounding box center [1109, 276] width 126 height 17
